Goal: Task Accomplishment & Management: Use online tool/utility

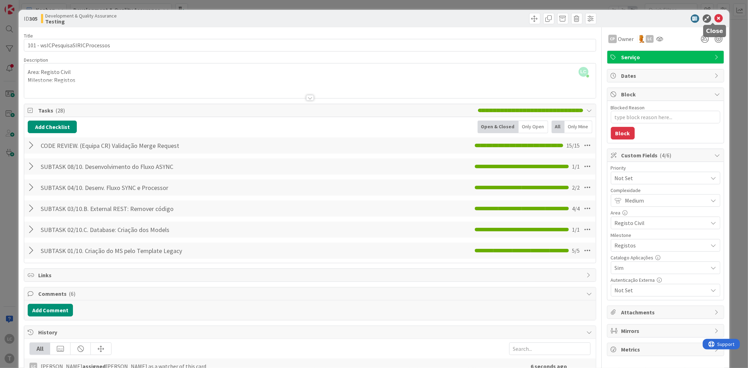
click at [715, 20] on icon at bounding box center [719, 18] width 8 height 8
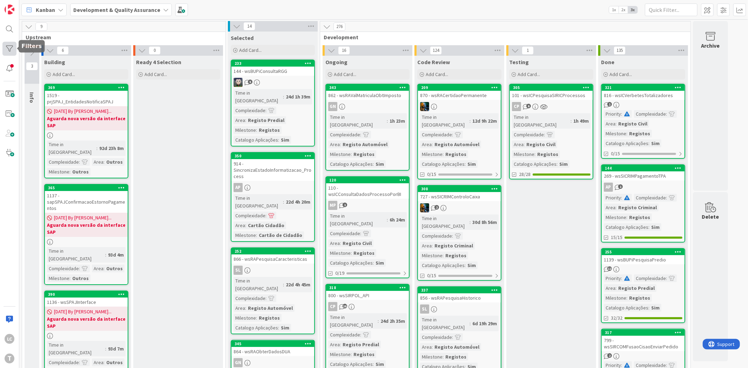
click at [13, 49] on div at bounding box center [9, 49] width 14 height 14
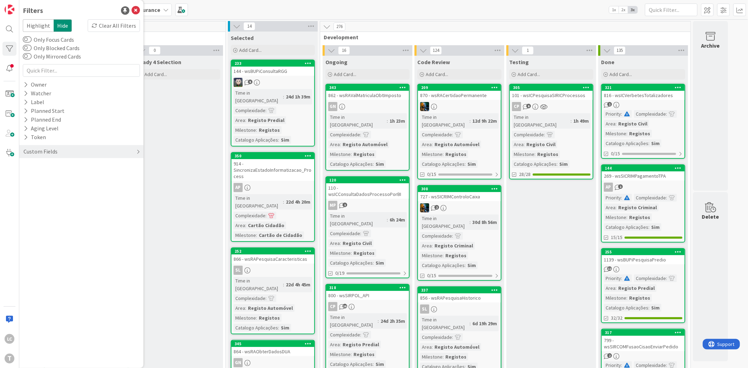
click at [61, 155] on div "Custom Fields" at bounding box center [81, 151] width 124 height 13
click at [51, 167] on div "Priority" at bounding box center [81, 166] width 124 height 9
click at [29, 194] on icon at bounding box center [27, 195] width 5 height 5
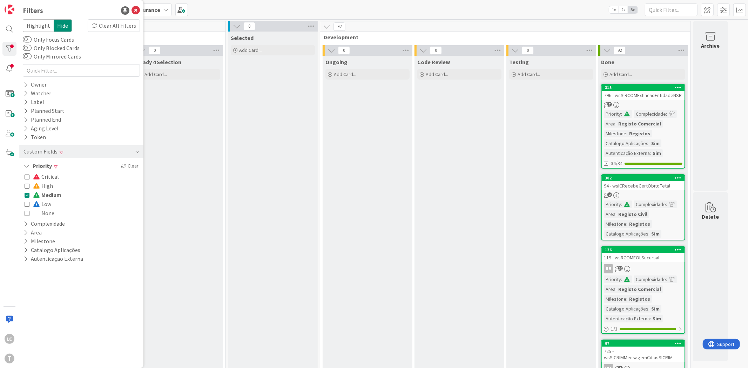
click at [27, 194] on icon at bounding box center [27, 195] width 5 height 5
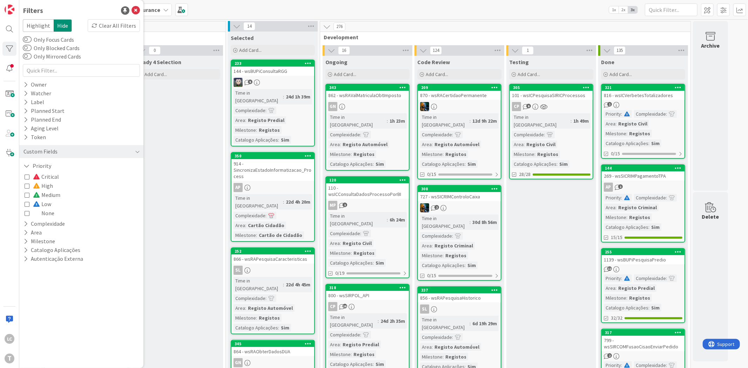
click at [26, 177] on icon at bounding box center [27, 176] width 5 height 5
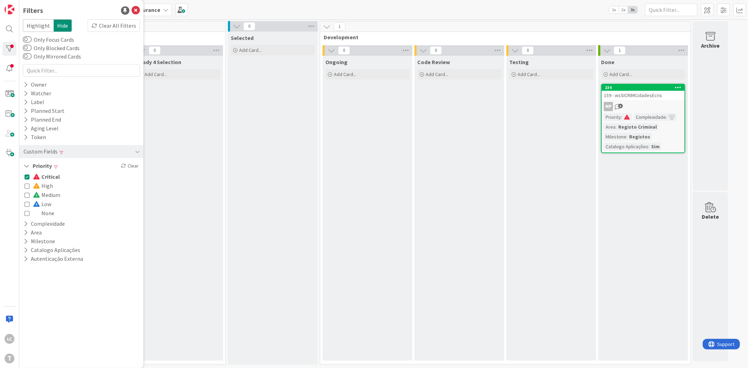
click at [26, 177] on icon at bounding box center [27, 176] width 5 height 5
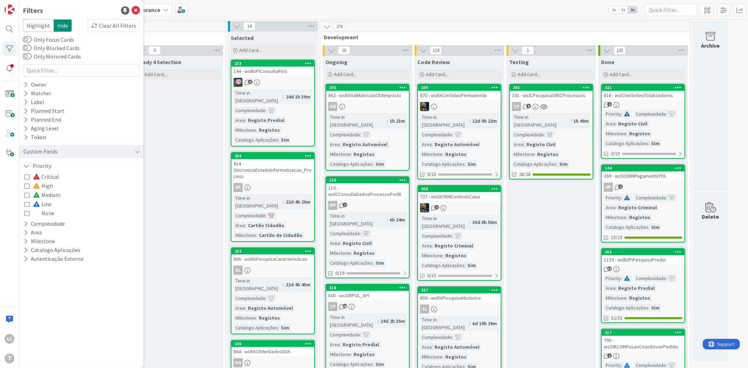
click at [26, 206] on icon at bounding box center [27, 204] width 5 height 5
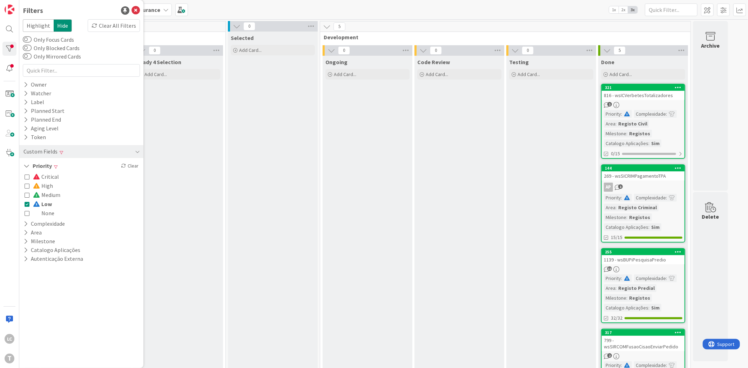
click at [537, 257] on div "Testing Add Card..." at bounding box center [551, 278] width 90 height 445
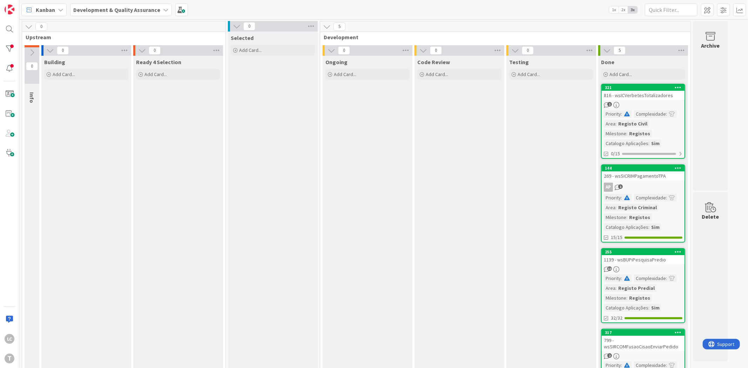
click at [482, 316] on div "Code Review Add Card..." at bounding box center [460, 278] width 90 height 445
click at [10, 49] on div at bounding box center [9, 49] width 14 height 14
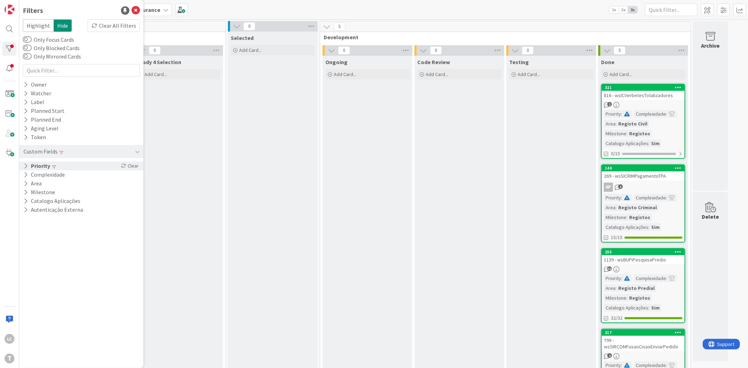
click at [32, 166] on button "Priority" at bounding box center [37, 166] width 28 height 9
click at [26, 204] on icon at bounding box center [27, 204] width 5 height 5
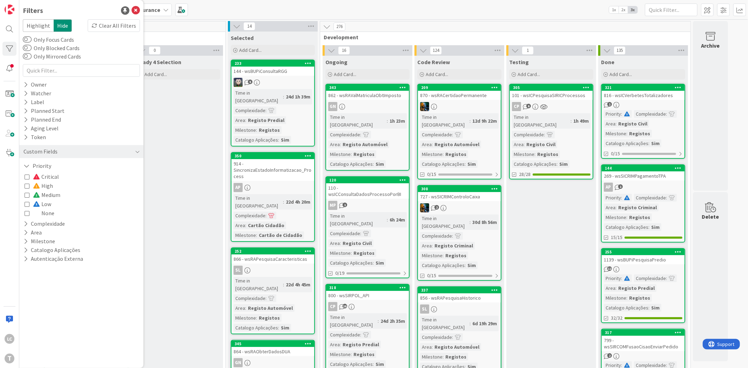
click at [25, 187] on icon at bounding box center [27, 185] width 5 height 5
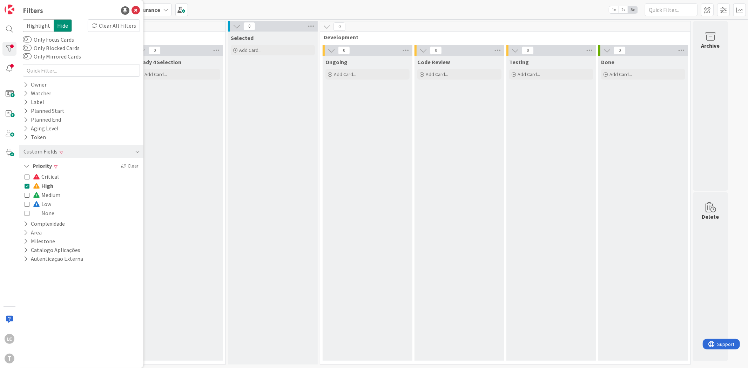
click at [25, 187] on icon at bounding box center [27, 185] width 5 height 5
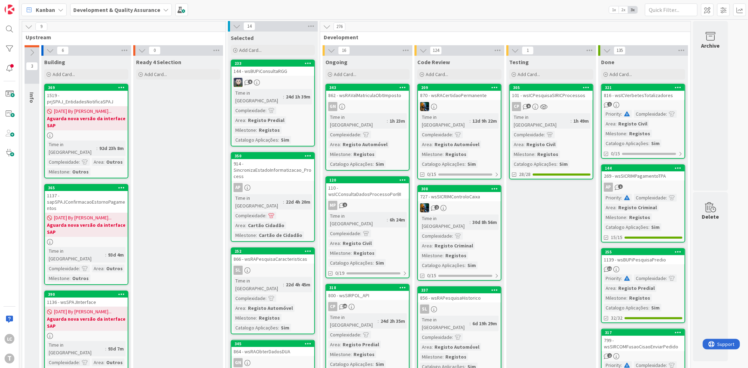
click at [423, 11] on div "Kanban Development & Quality Assurance 1x 2x 3x" at bounding box center [383, 9] width 729 height 19
click at [558, 60] on div "Testing" at bounding box center [551, 62] width 84 height 7
click at [548, 57] on div "Testing" at bounding box center [551, 61] width 90 height 10
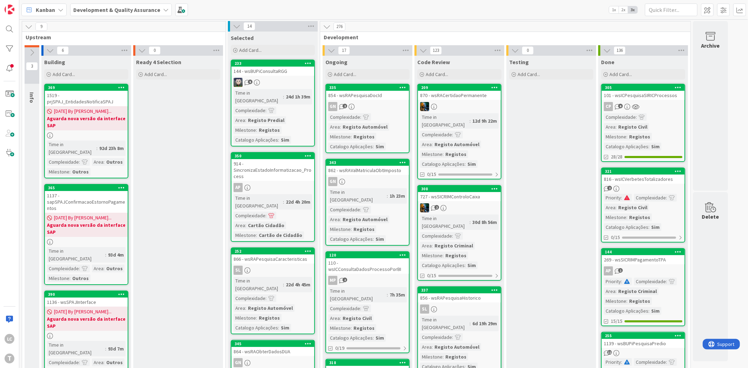
click at [10, 49] on div at bounding box center [9, 49] width 14 height 14
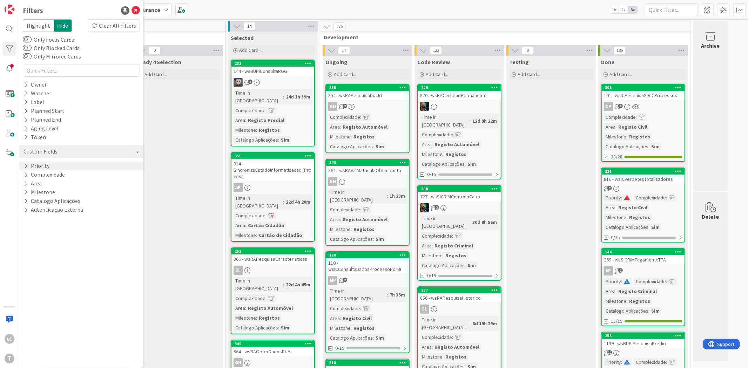
click at [48, 164] on button "Priority" at bounding box center [36, 166] width 27 height 9
click at [48, 164] on button "Priority" at bounding box center [37, 166] width 29 height 9
click at [48, 164] on button "Priority" at bounding box center [36, 166] width 27 height 9
click at [48, 174] on span "Critical" at bounding box center [46, 176] width 26 height 9
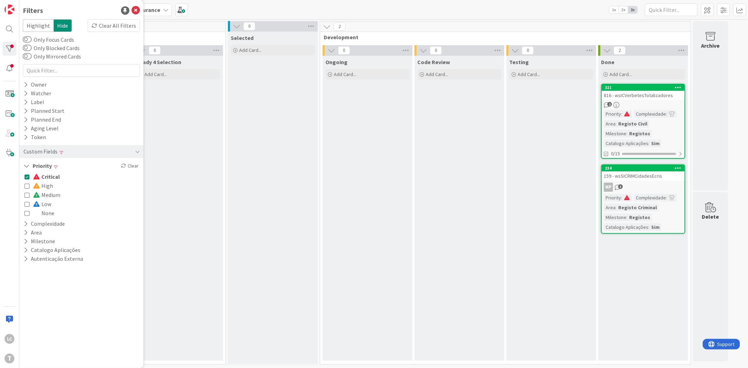
click at [48, 174] on span "Critical" at bounding box center [46, 176] width 27 height 9
